Goal: Register for event/course

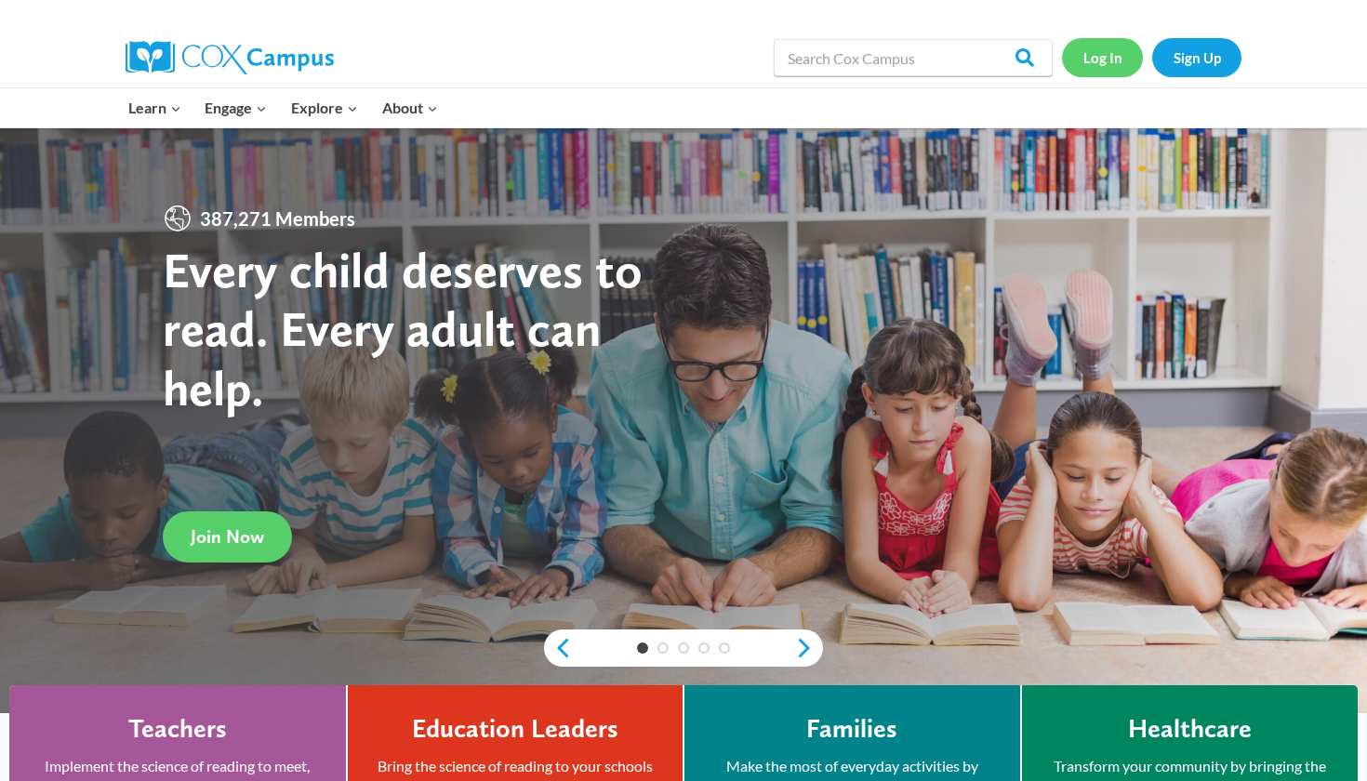
click at [1105, 52] on link "Log In" at bounding box center [1102, 57] width 81 height 38
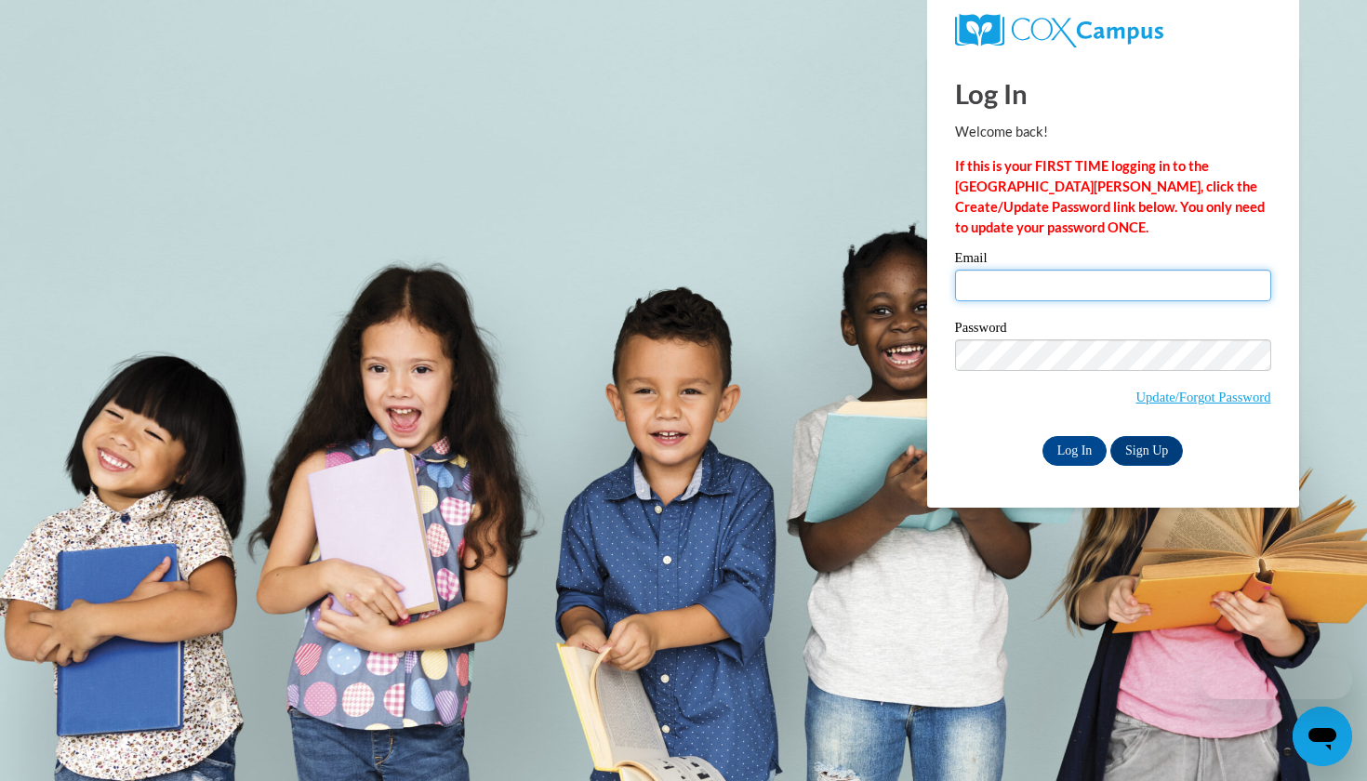
type input "samyahj918@gmail.com"
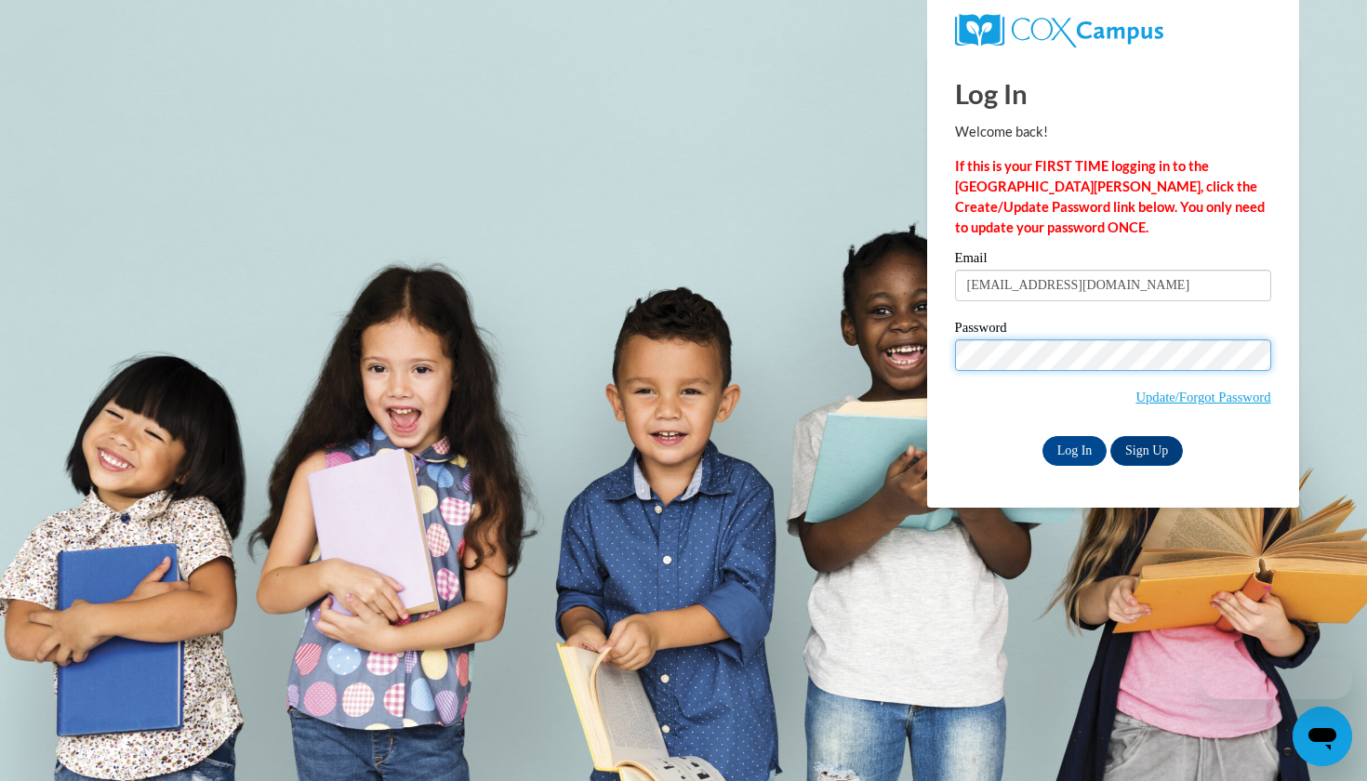
click at [1073, 447] on input "Log In" at bounding box center [1075, 451] width 65 height 30
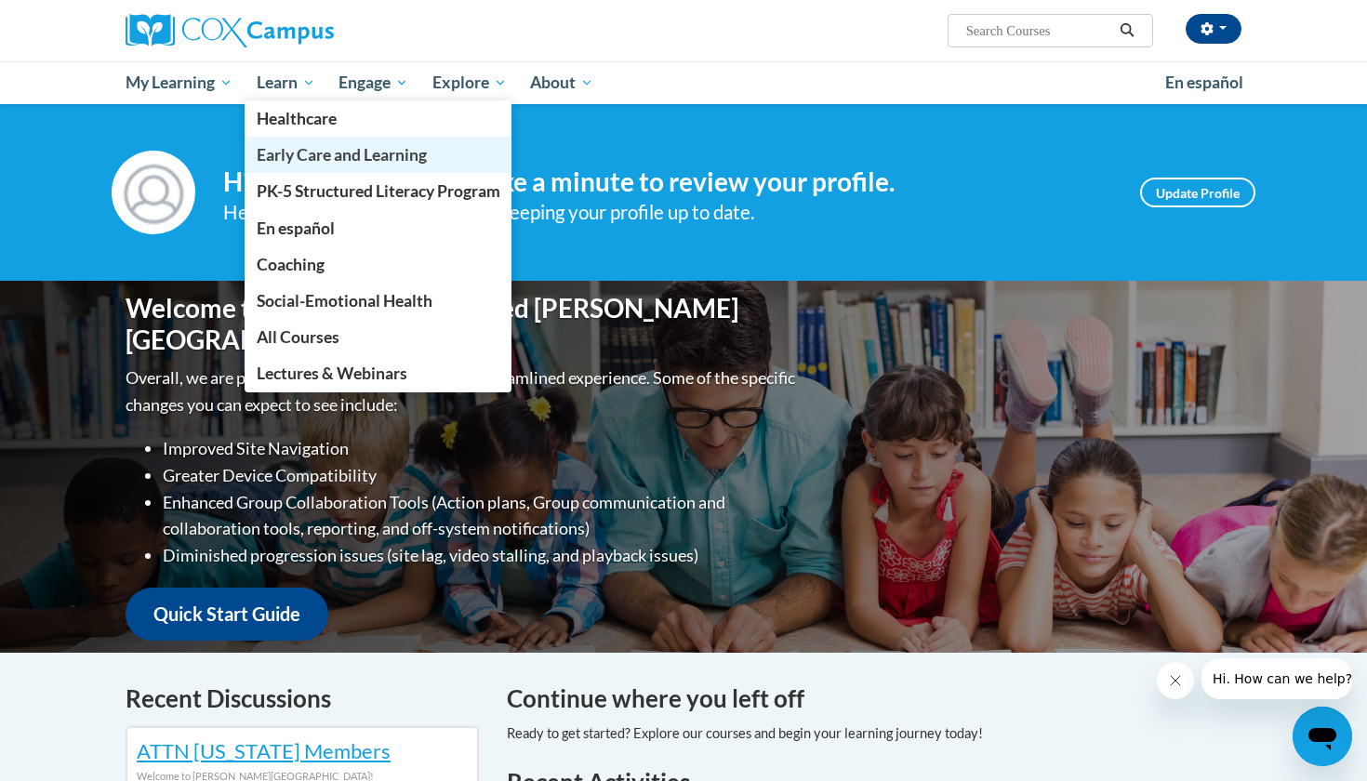
click at [285, 157] on span "Early Care and Learning" at bounding box center [342, 155] width 170 height 20
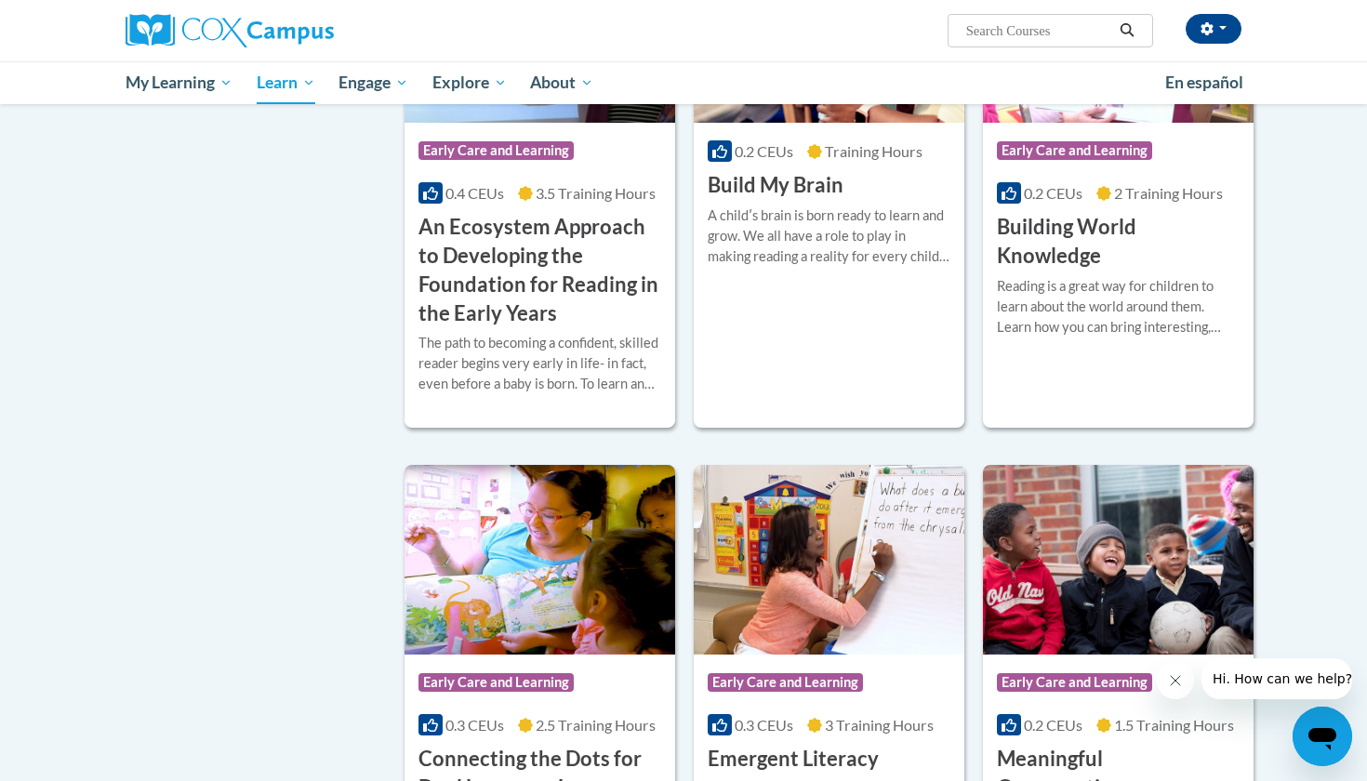
scroll to position [656, 0]
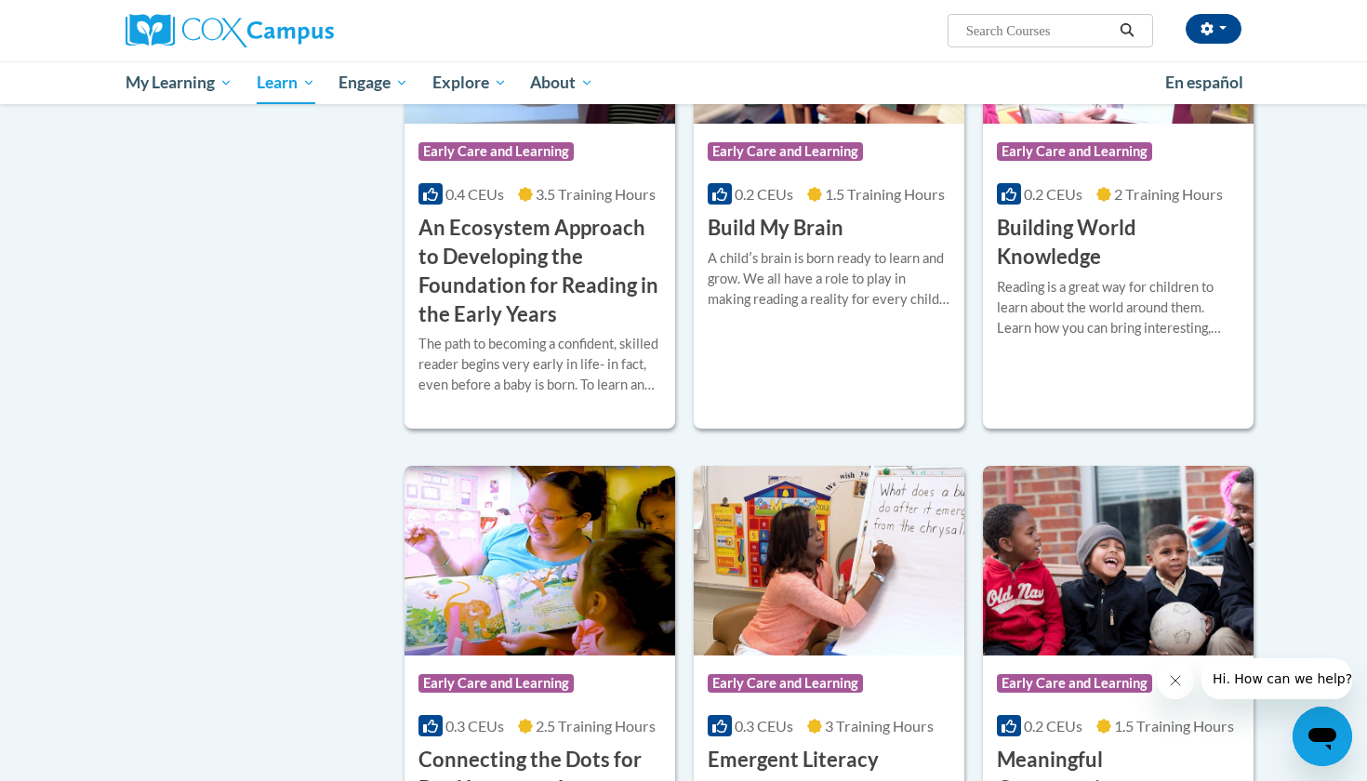
click at [1088, 124] on img at bounding box center [1118, 29] width 271 height 190
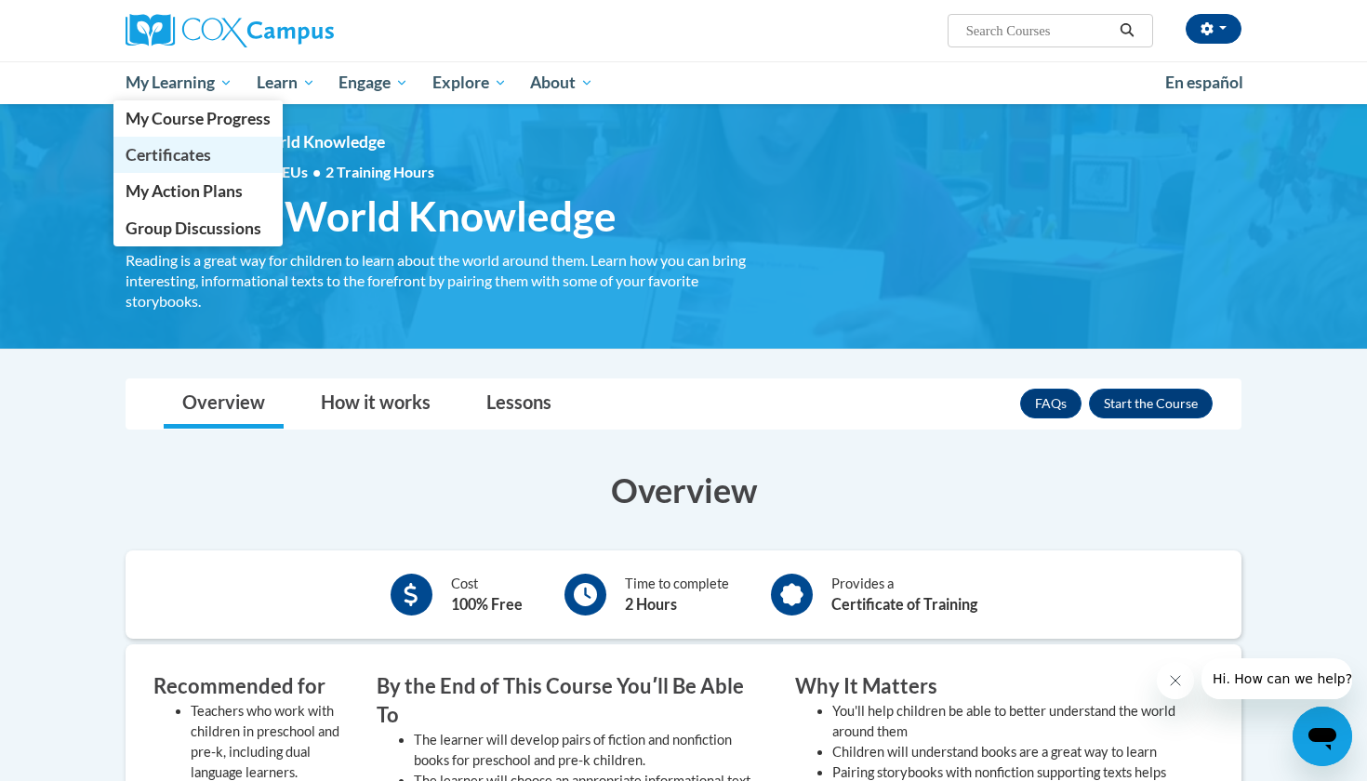
click at [191, 157] on span "Certificates" at bounding box center [169, 155] width 86 height 20
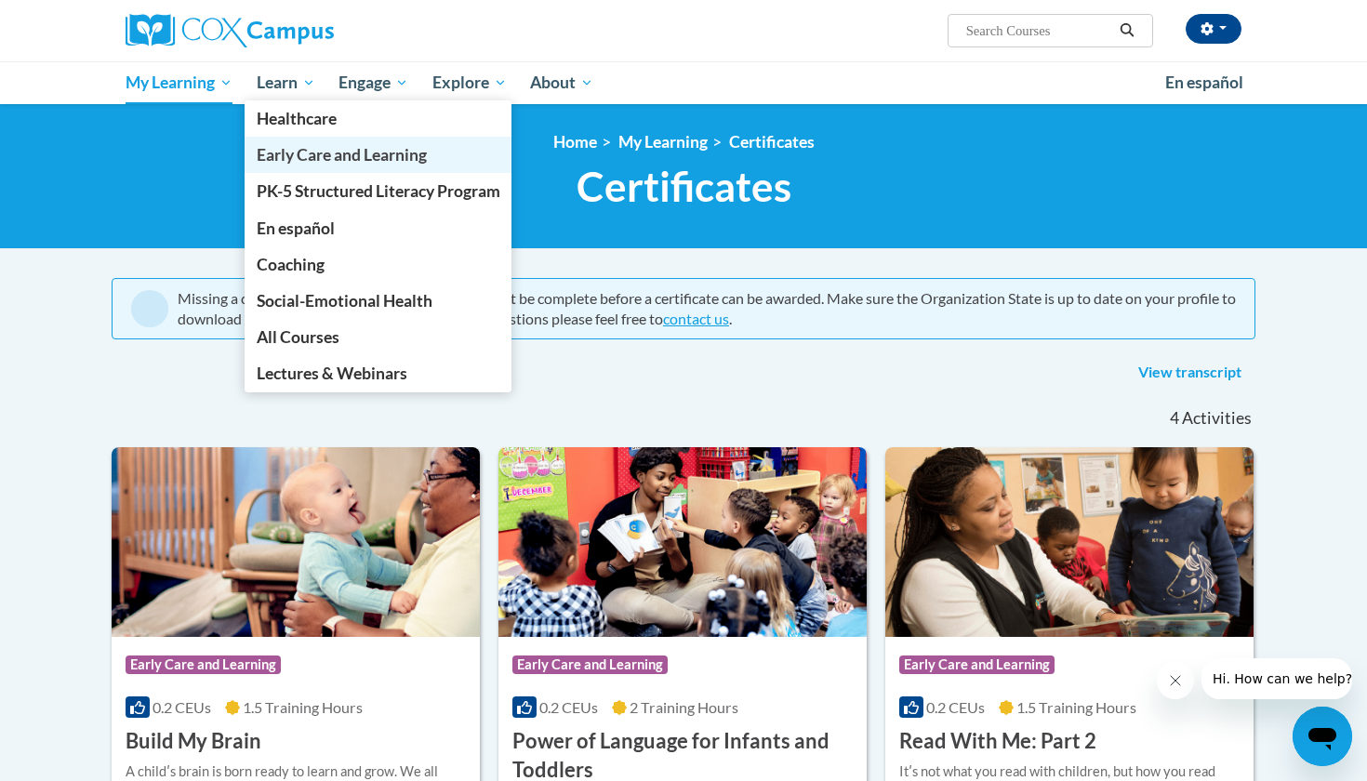
click at [283, 161] on span "Early Care and Learning" at bounding box center [342, 155] width 170 height 20
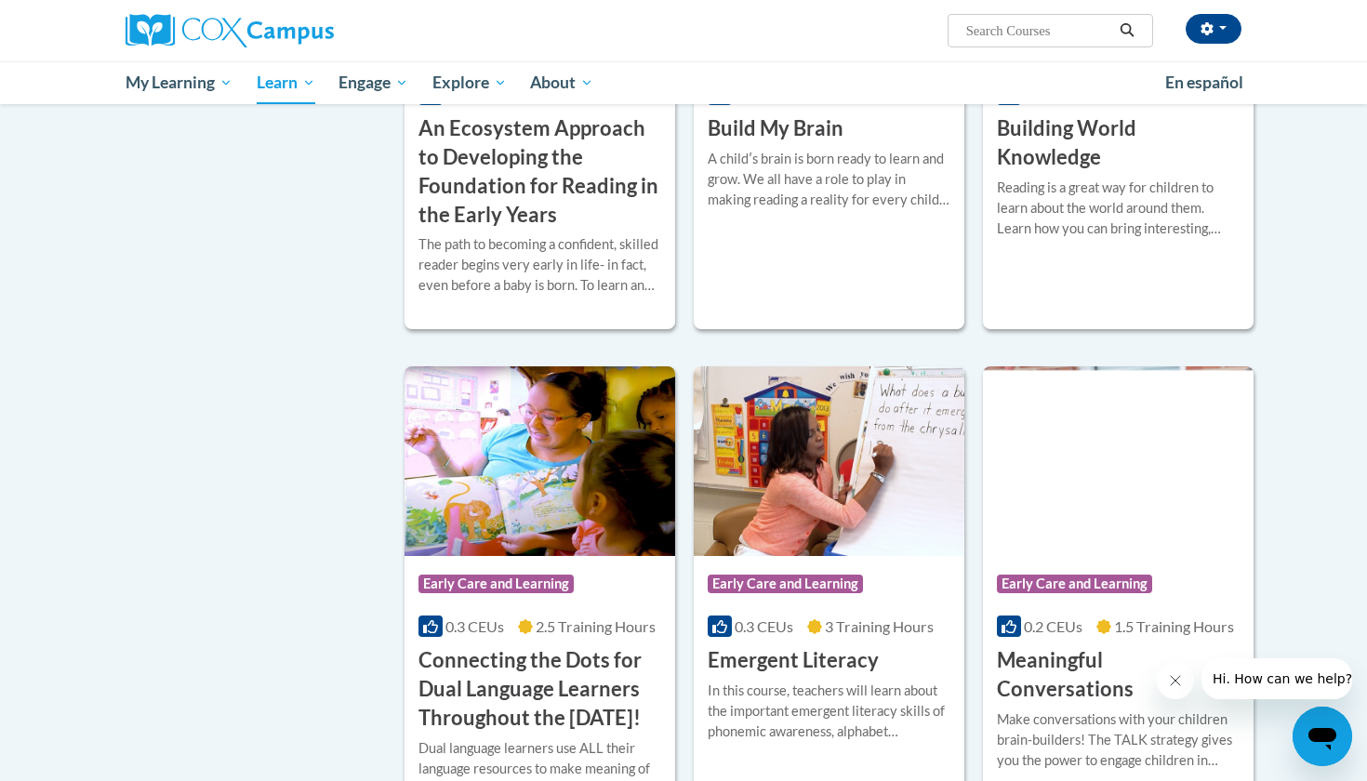
scroll to position [966, 0]
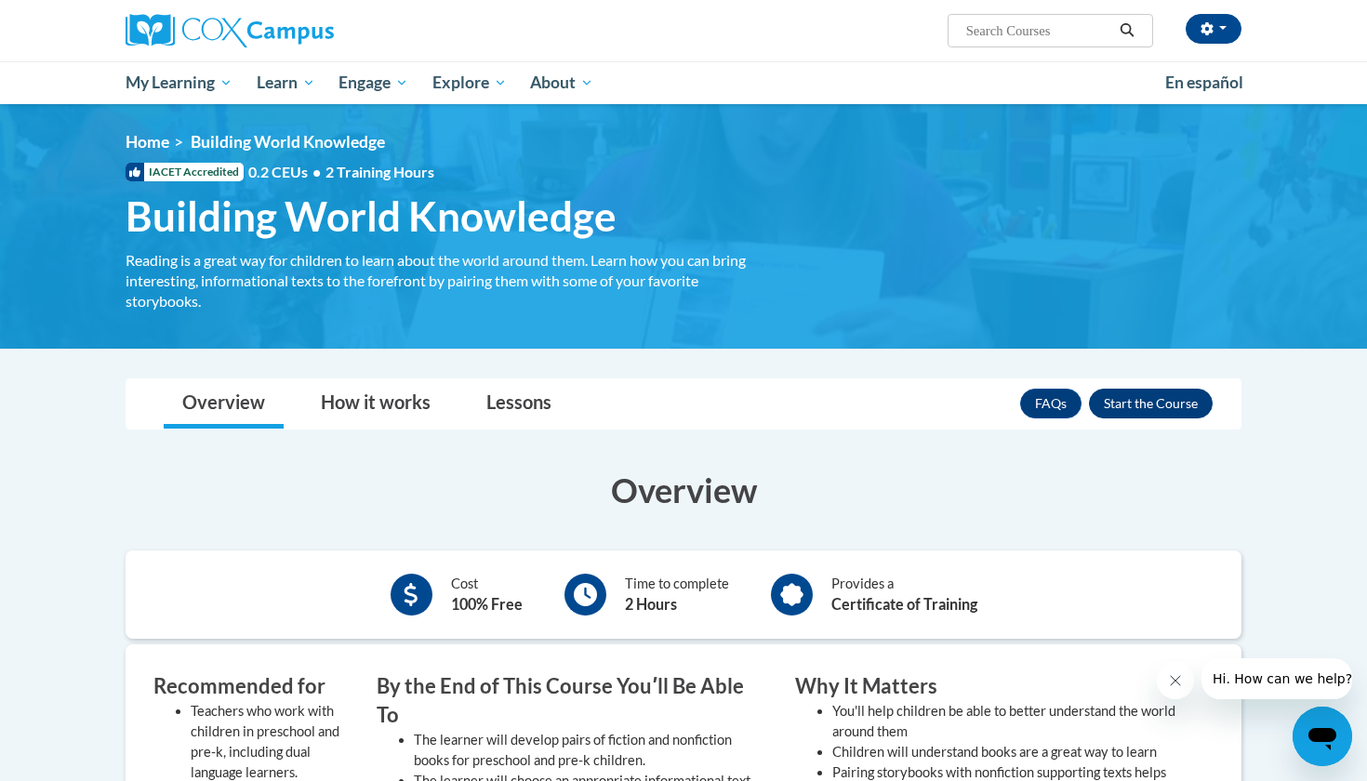
click at [1112, 408] on button "Enroll" at bounding box center [1151, 404] width 124 height 30
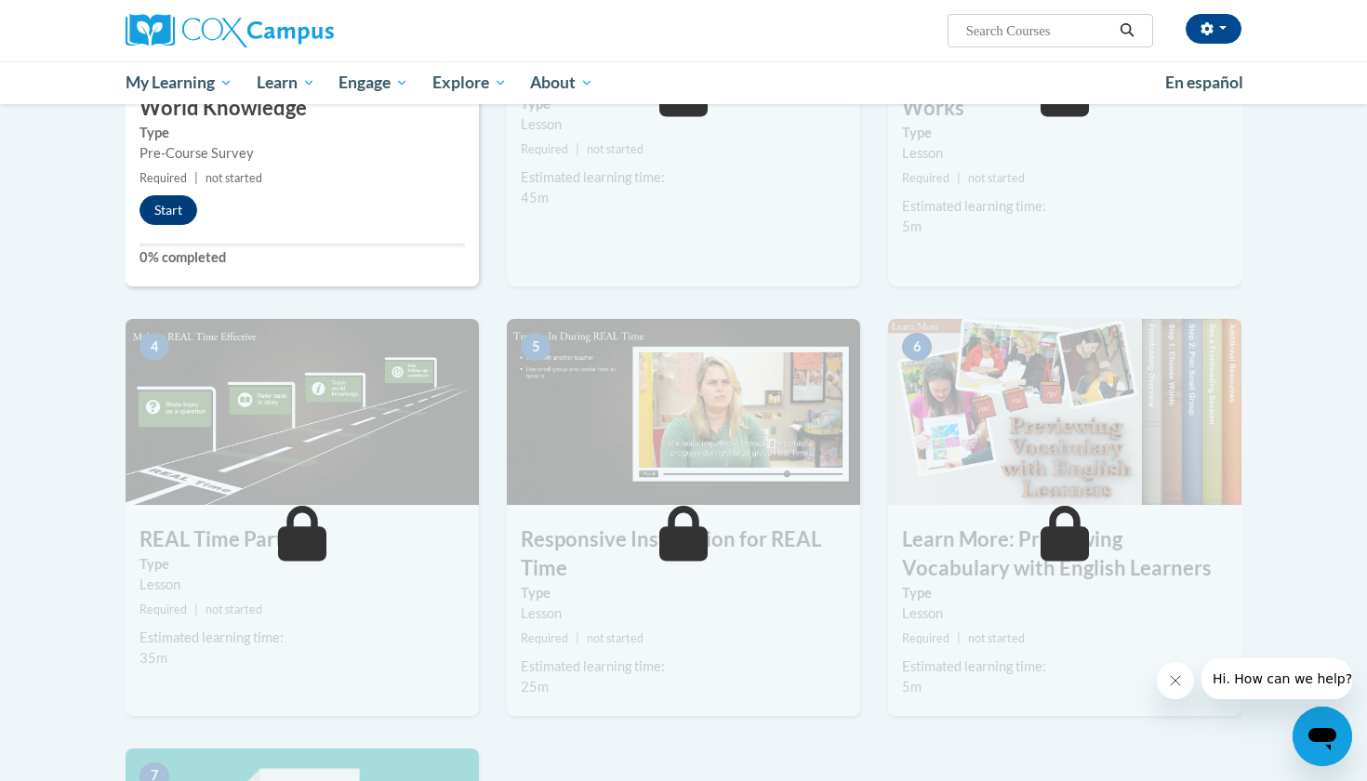
scroll to position [459, 0]
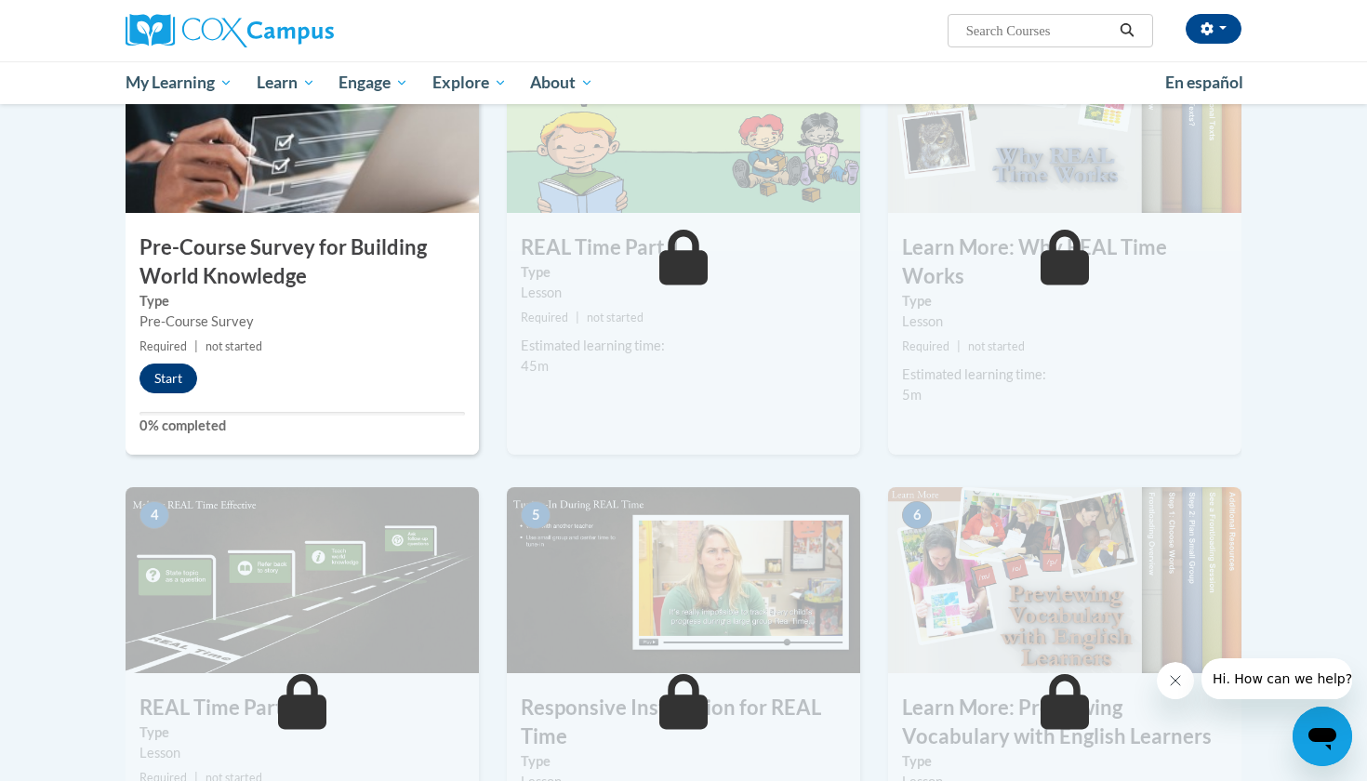
click at [177, 382] on button "Start" at bounding box center [169, 379] width 58 height 30
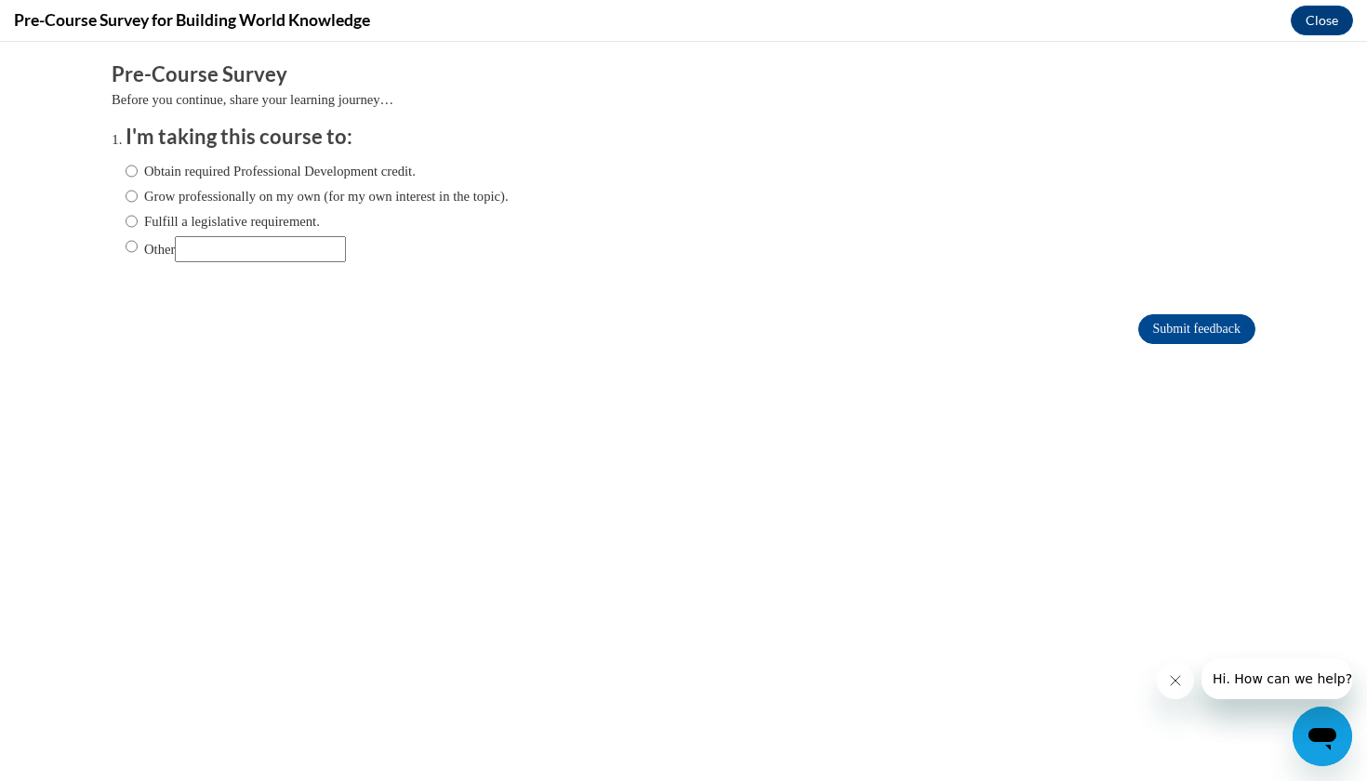
scroll to position [0, 0]
click at [132, 167] on input "Obtain required Professional Development credit." at bounding box center [132, 171] width 12 height 20
radio input "true"
click at [132, 187] on input "Grow professionally on my own (for my own interest in the topic)." at bounding box center [132, 196] width 12 height 20
radio input "true"
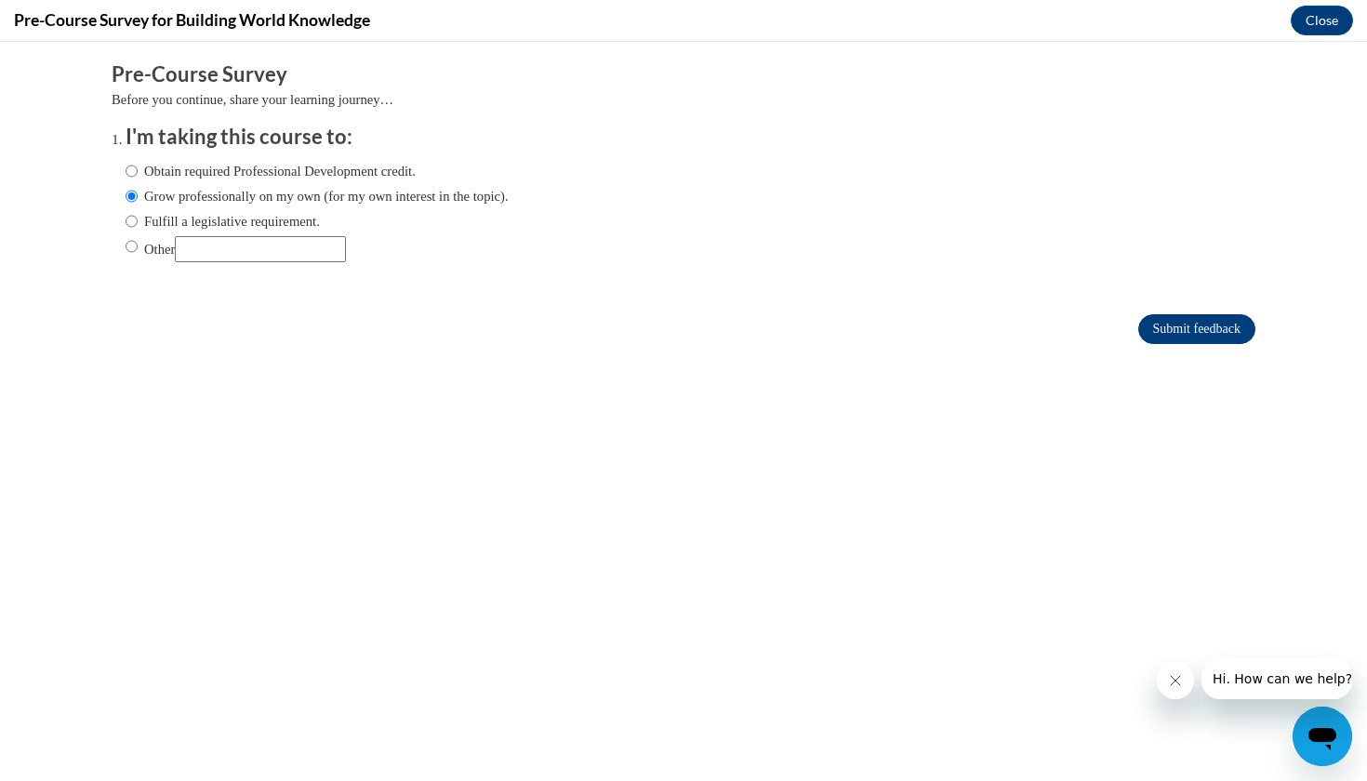
click at [1171, 334] on input "Submit feedback" at bounding box center [1197, 329] width 117 height 30
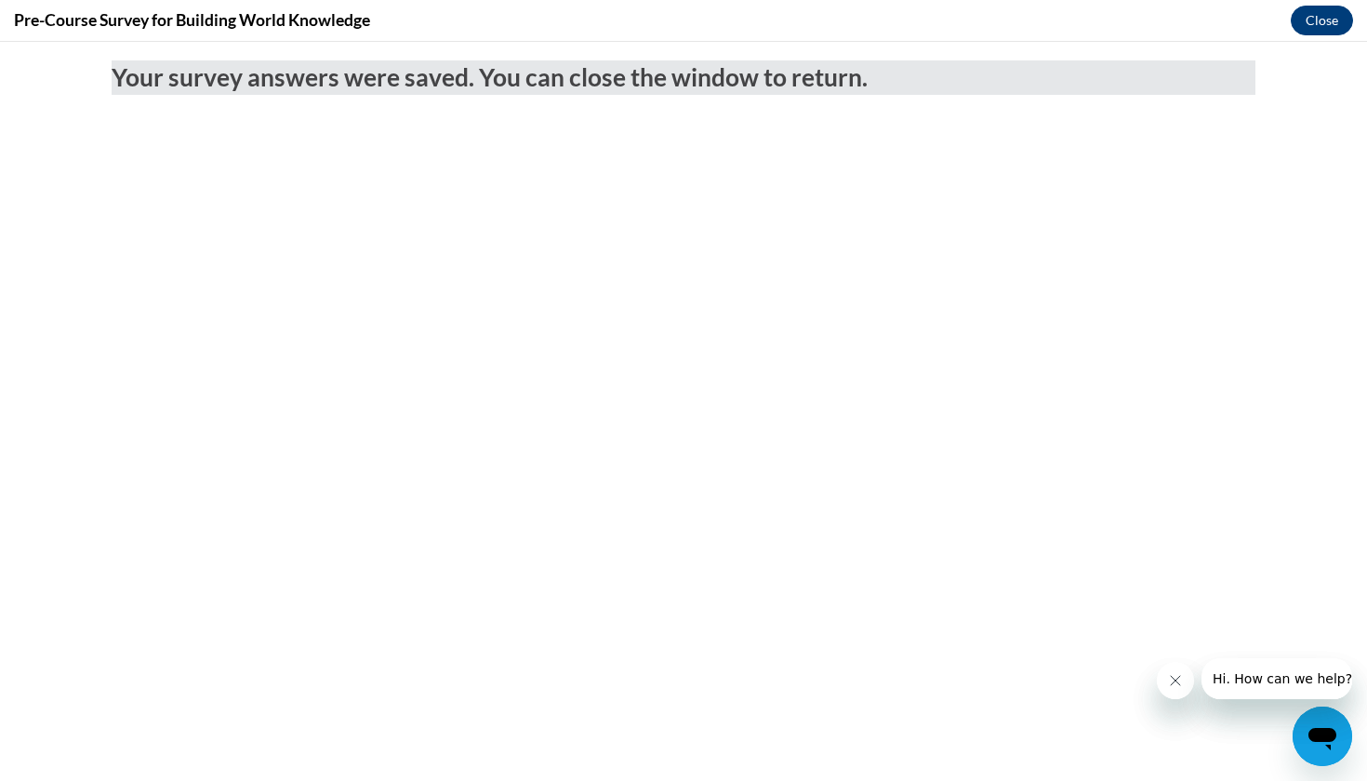
click at [1322, 30] on button "Close" at bounding box center [1322, 21] width 62 height 30
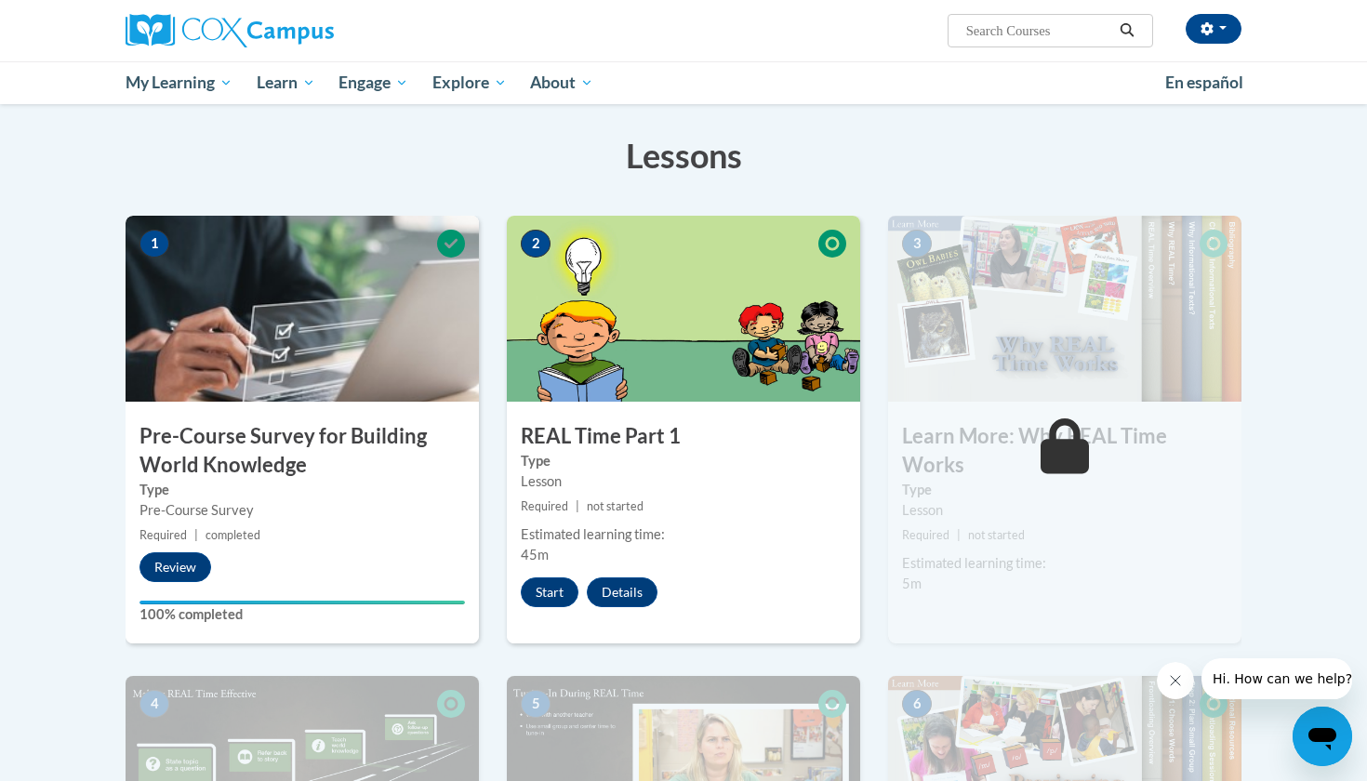
scroll to position [294, 0]
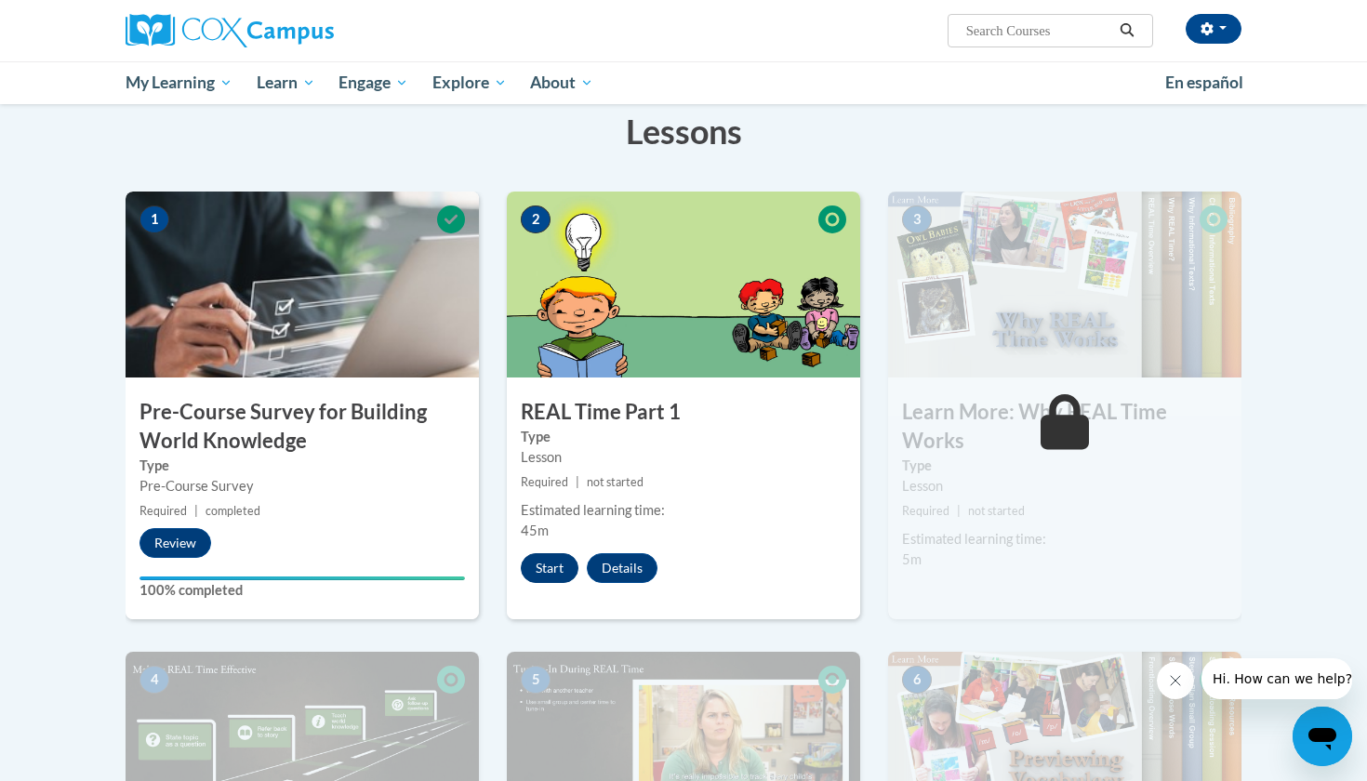
click at [555, 560] on button "Start" at bounding box center [550, 568] width 58 height 30
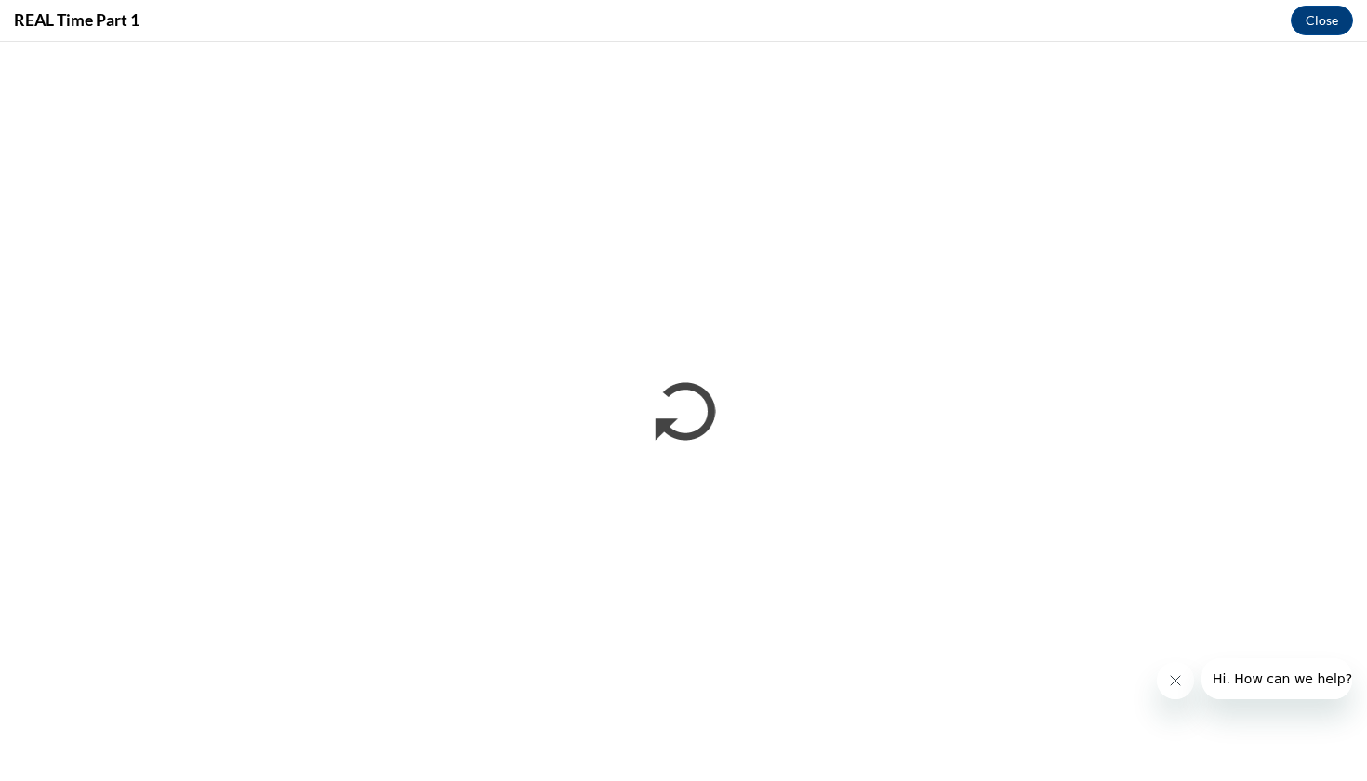
scroll to position [0, 0]
